Goal: Information Seeking & Learning: Learn about a topic

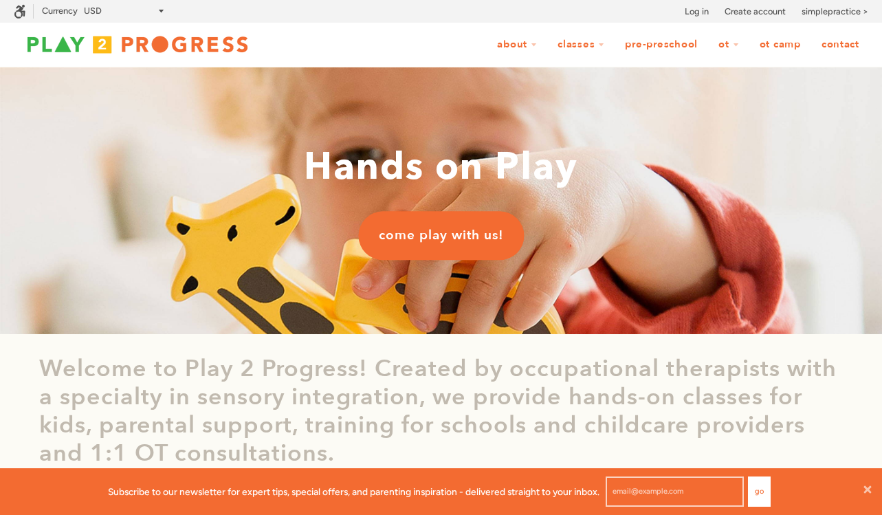
scroll to position [1, 1]
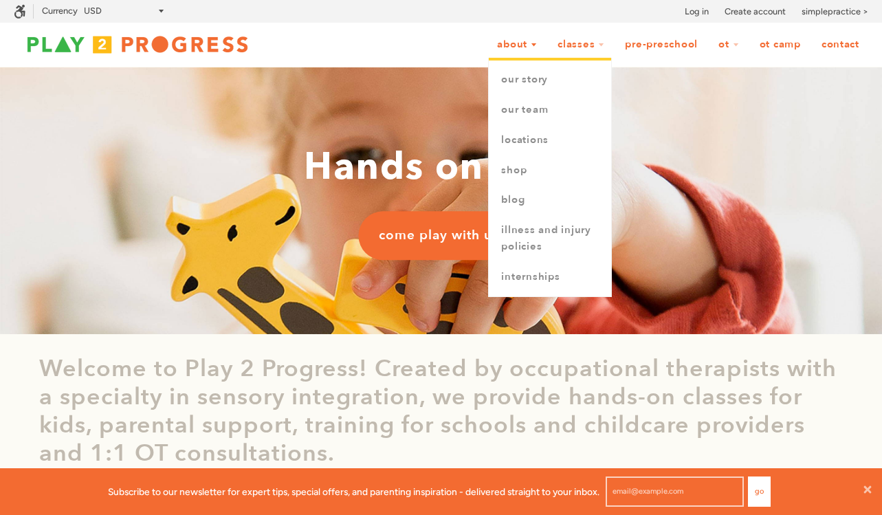
click at [525, 44] on link "About" at bounding box center [517, 45] width 58 height 26
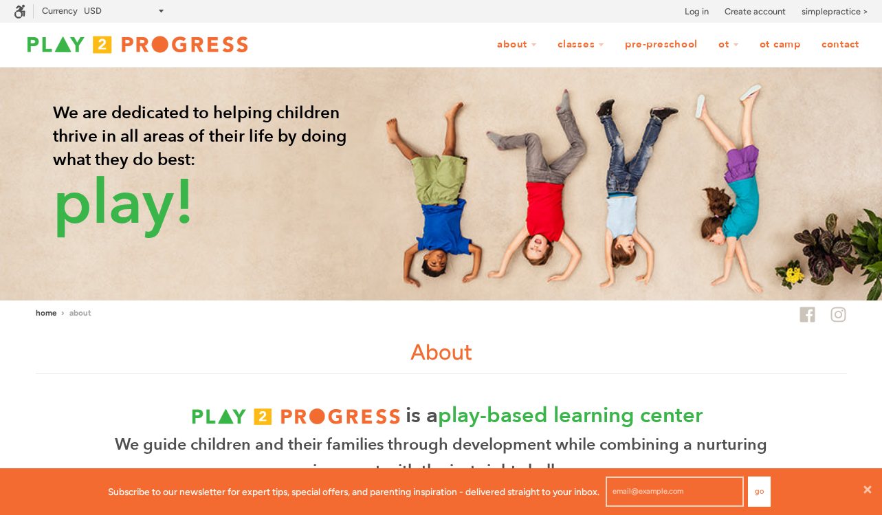
scroll to position [1, 1]
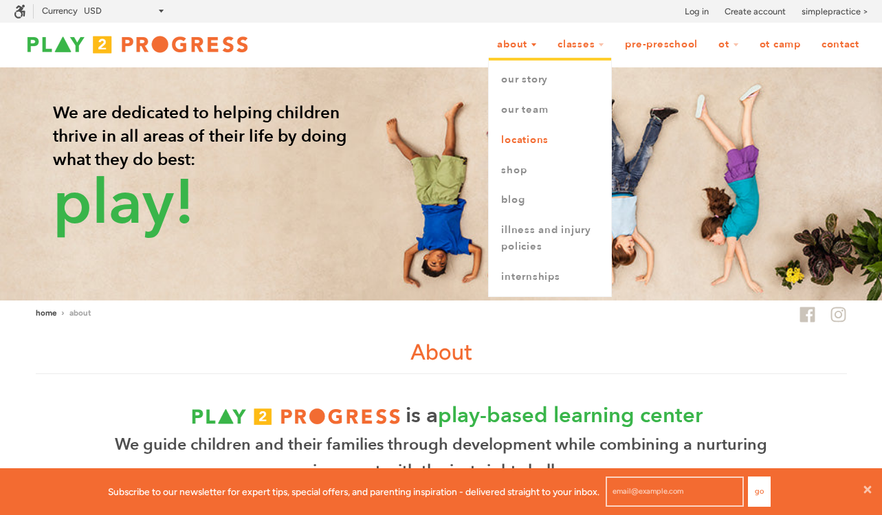
click at [519, 141] on link "Locations" at bounding box center [550, 140] width 122 height 30
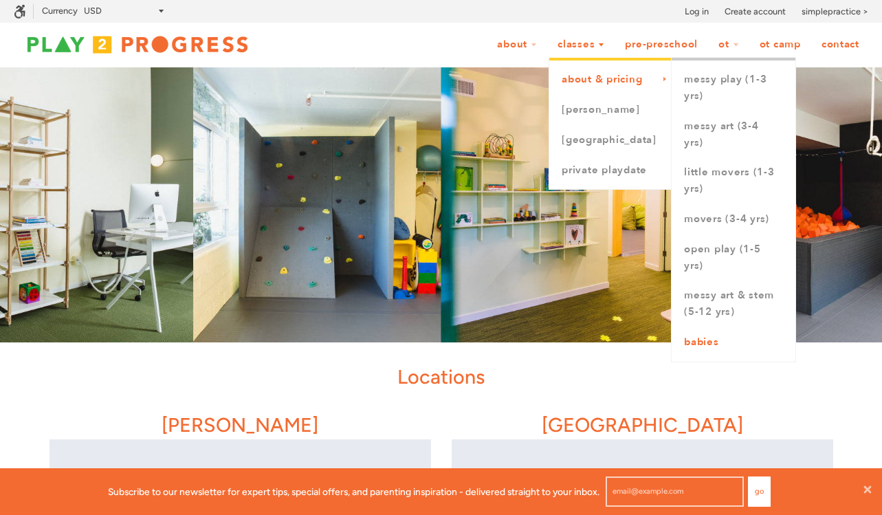
click at [699, 344] on link "Babies" at bounding box center [734, 342] width 124 height 30
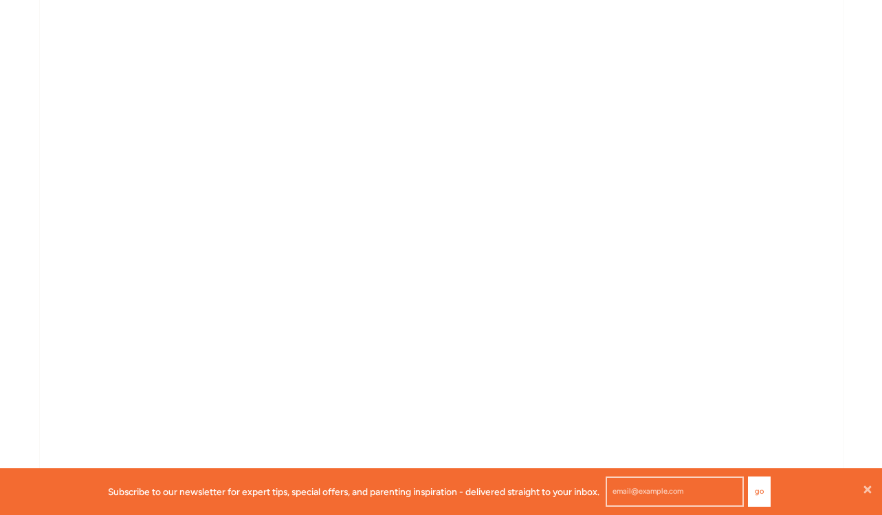
scroll to position [1124, 0]
